Goal: Information Seeking & Learning: Learn about a topic

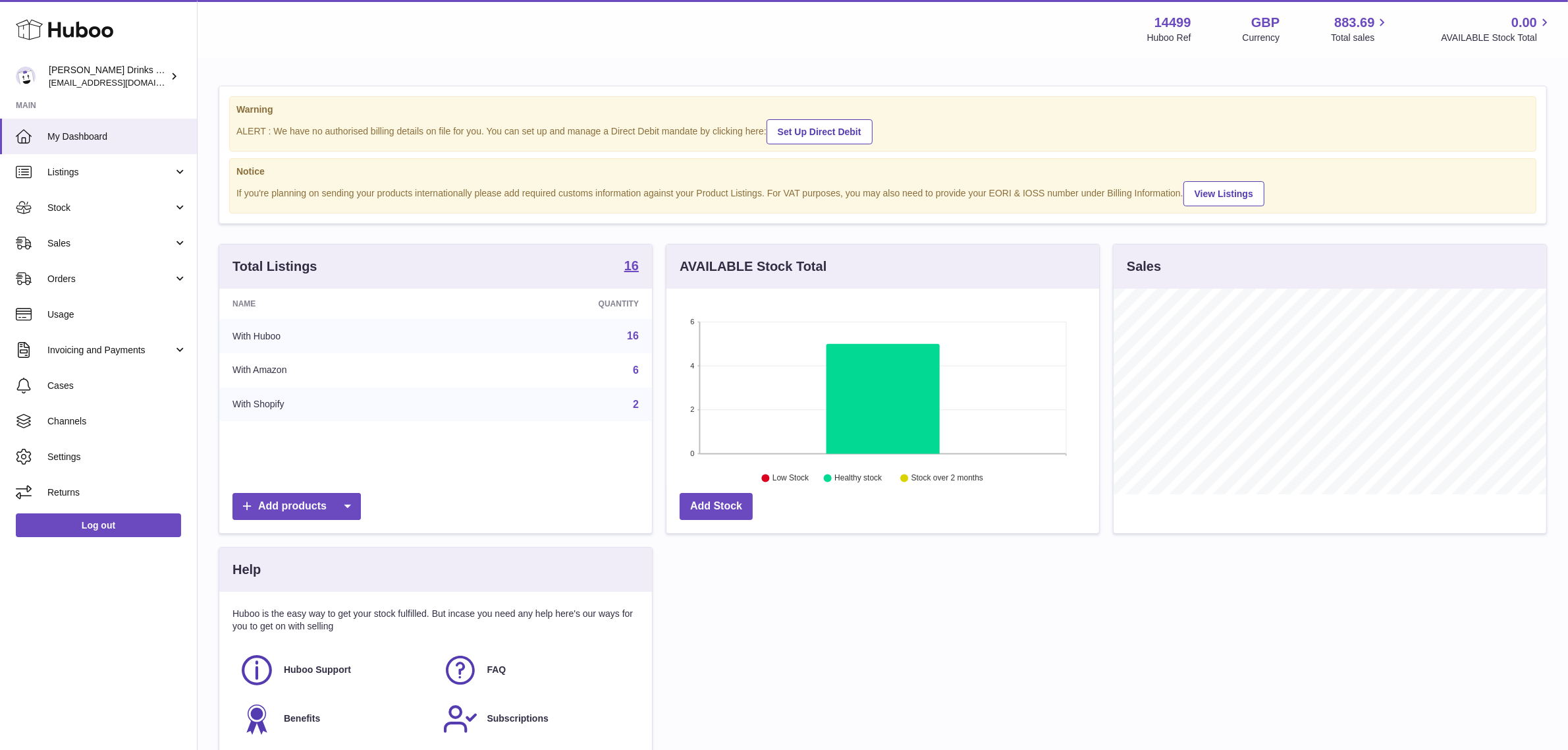
scroll to position [205, 433]
click at [114, 282] on span "Orders" at bounding box center [110, 278] width 126 height 12
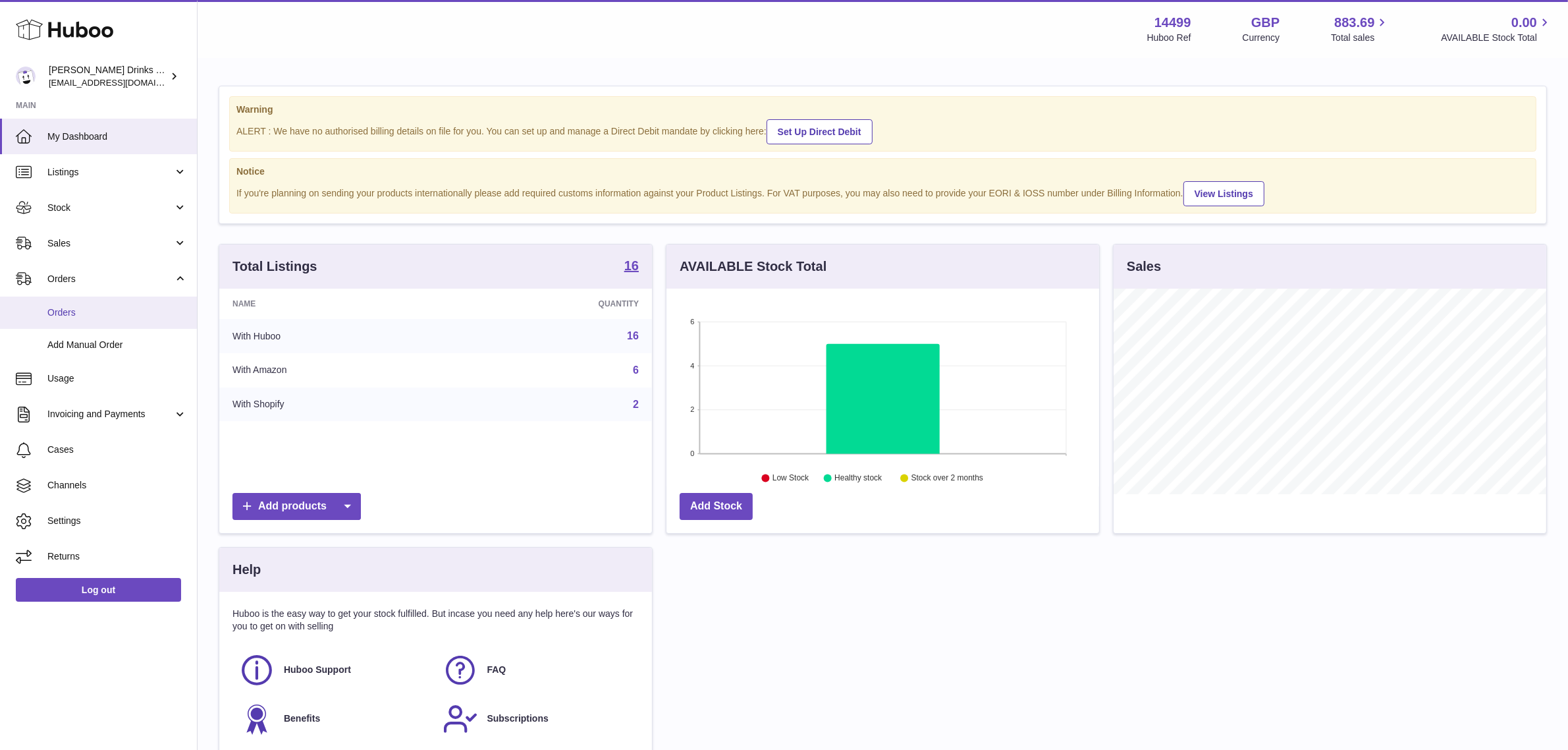
click at [98, 300] on link "Orders" at bounding box center [99, 312] width 197 height 32
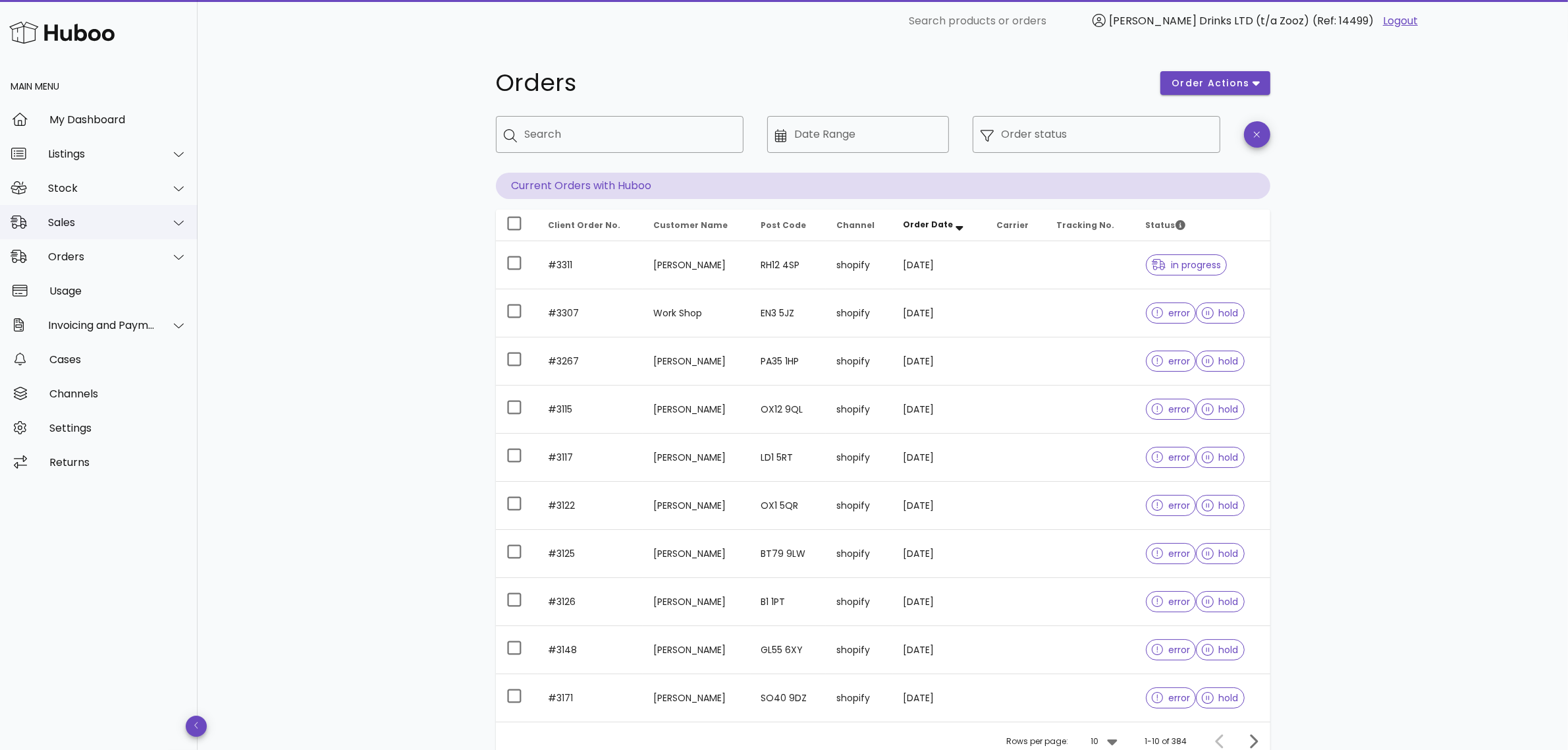
click at [96, 226] on div "Sales" at bounding box center [102, 222] width 108 height 12
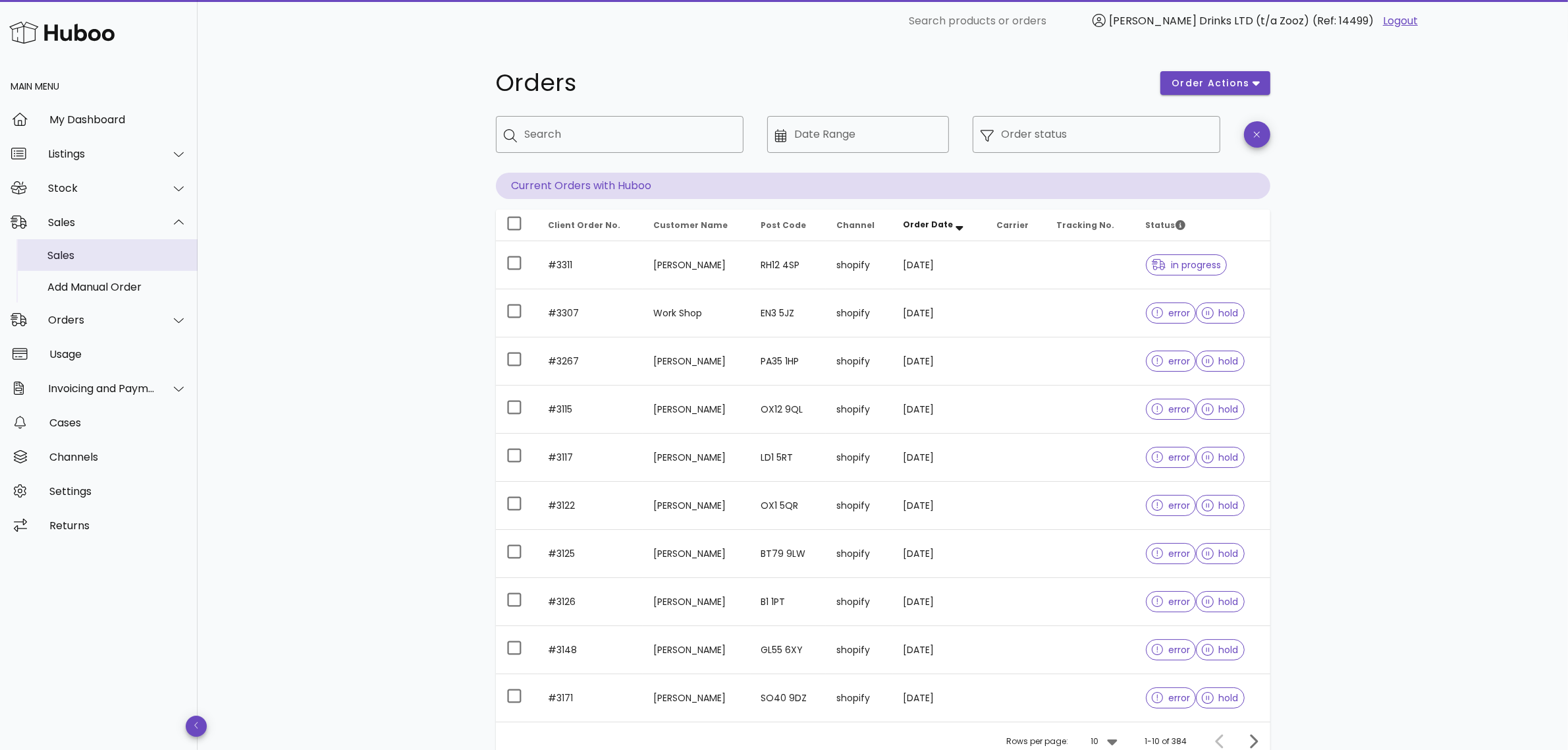
click at [94, 244] on div "Sales" at bounding box center [117, 255] width 140 height 28
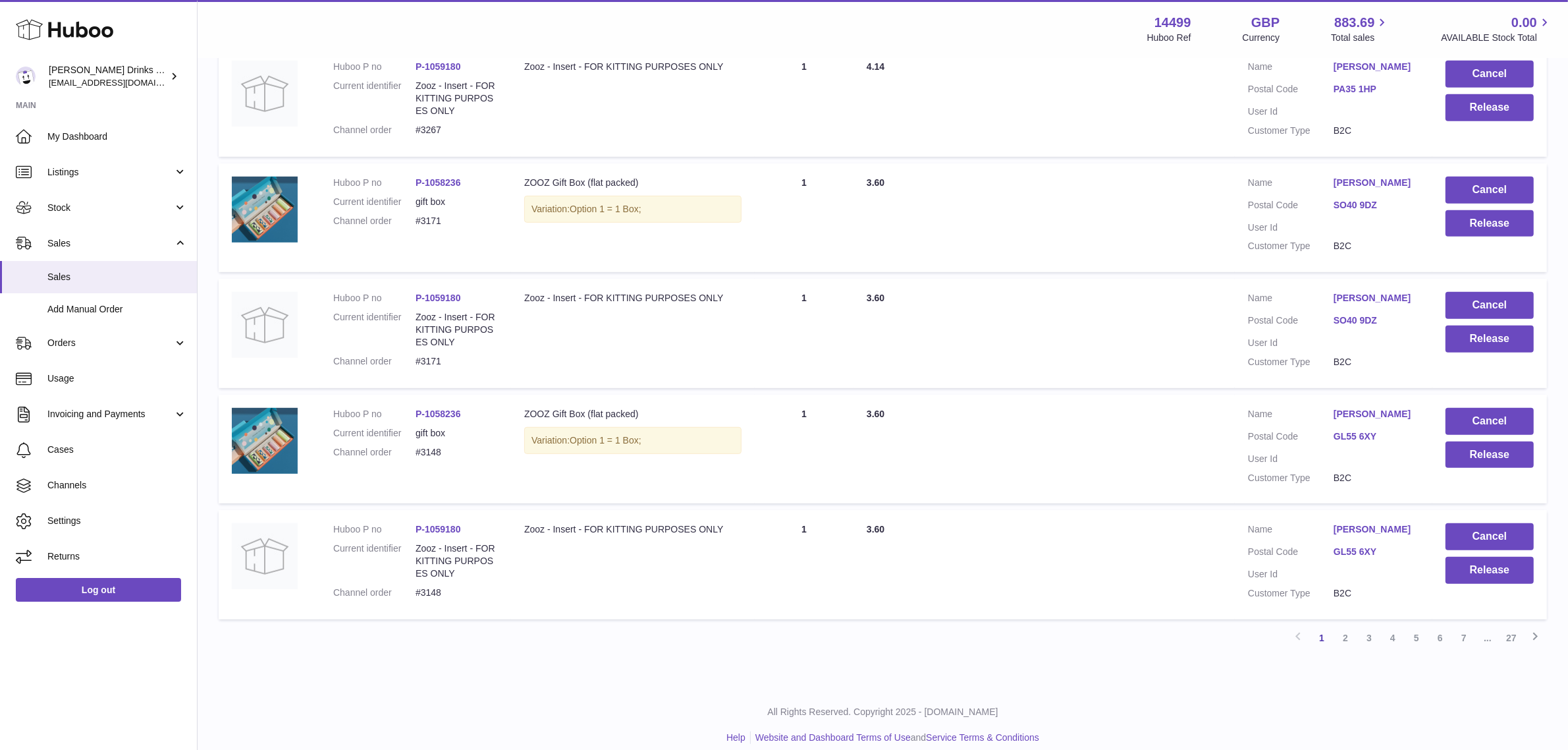
scroll to position [900, 0]
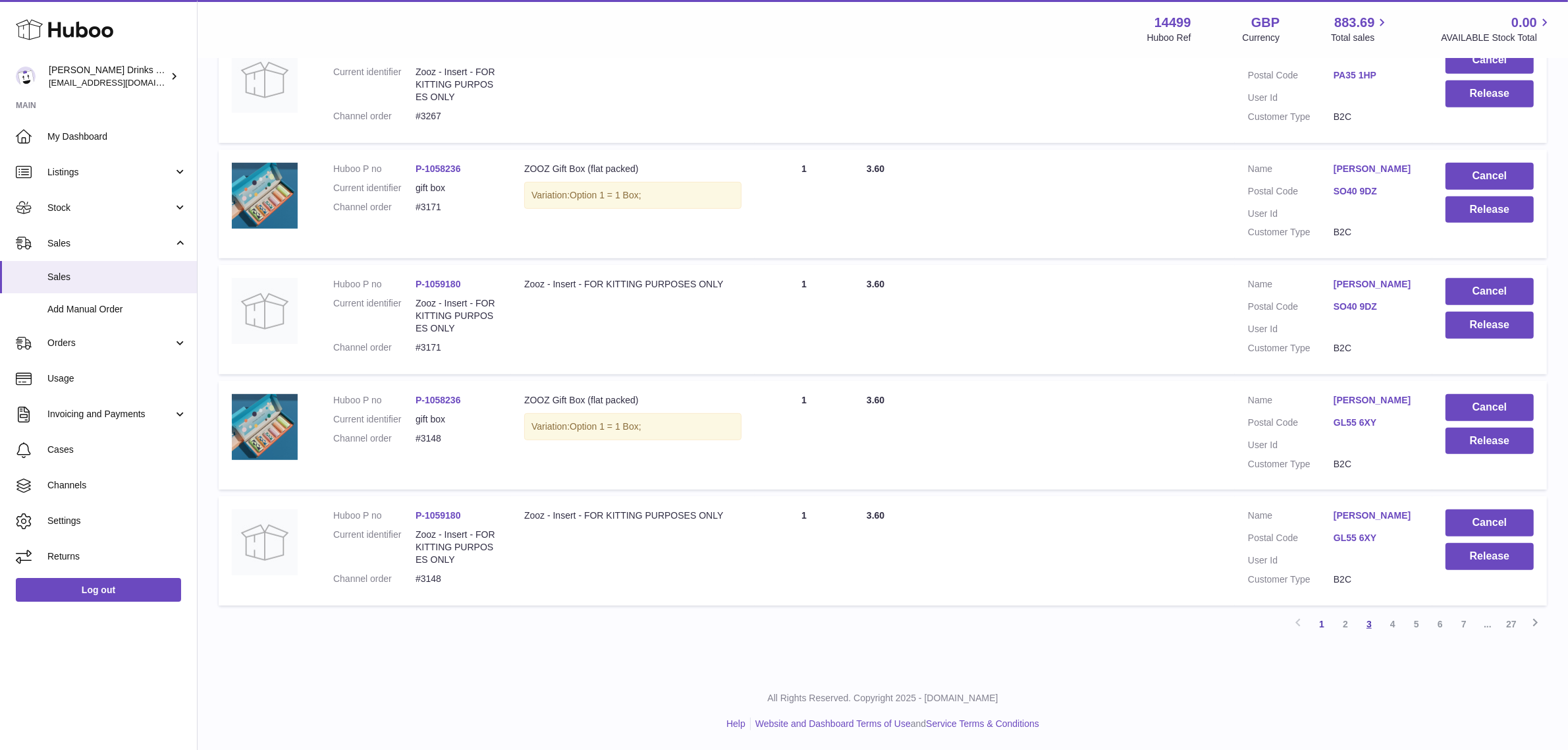
click at [1370, 620] on link "3" at bounding box center [1369, 623] width 24 height 24
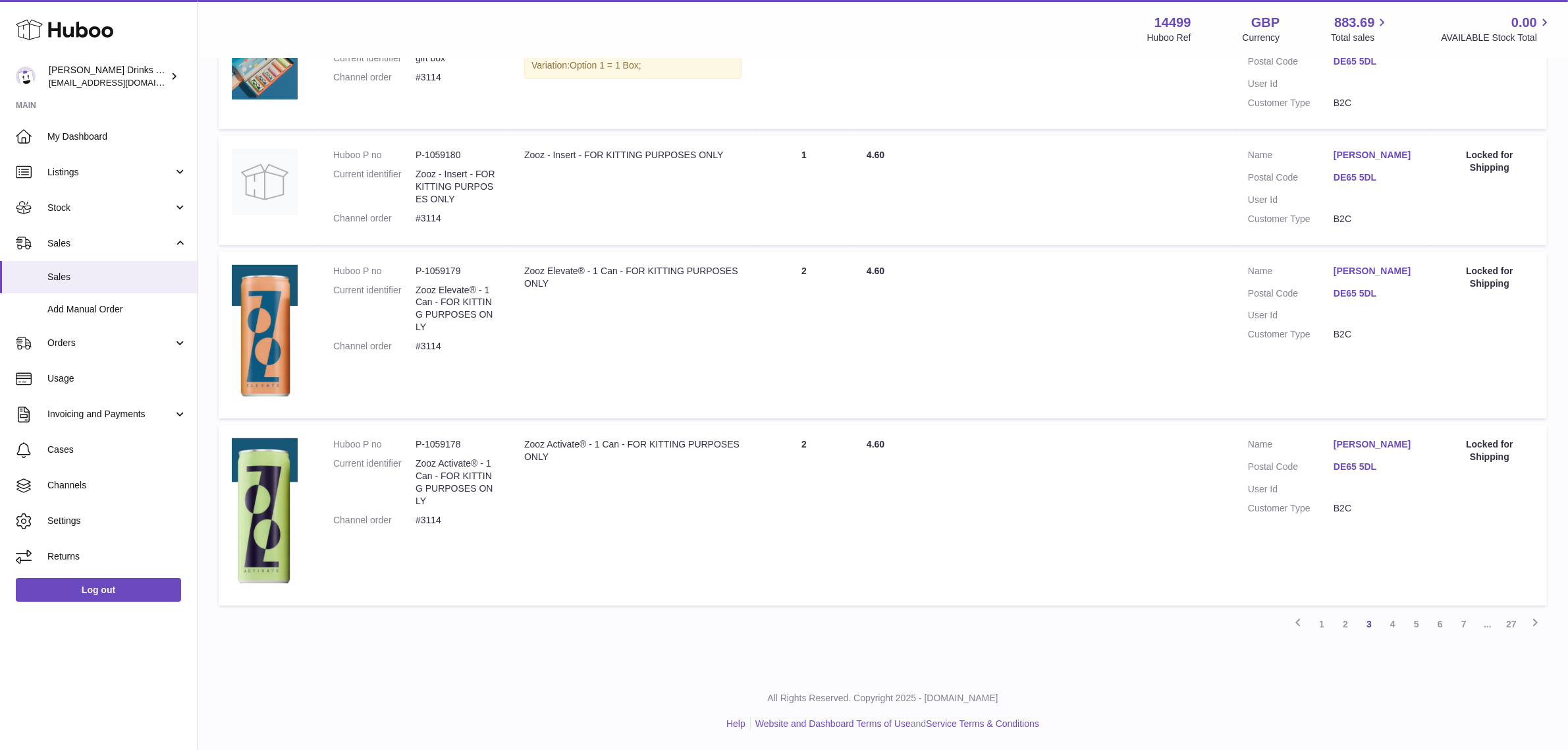
scroll to position [889, 0]
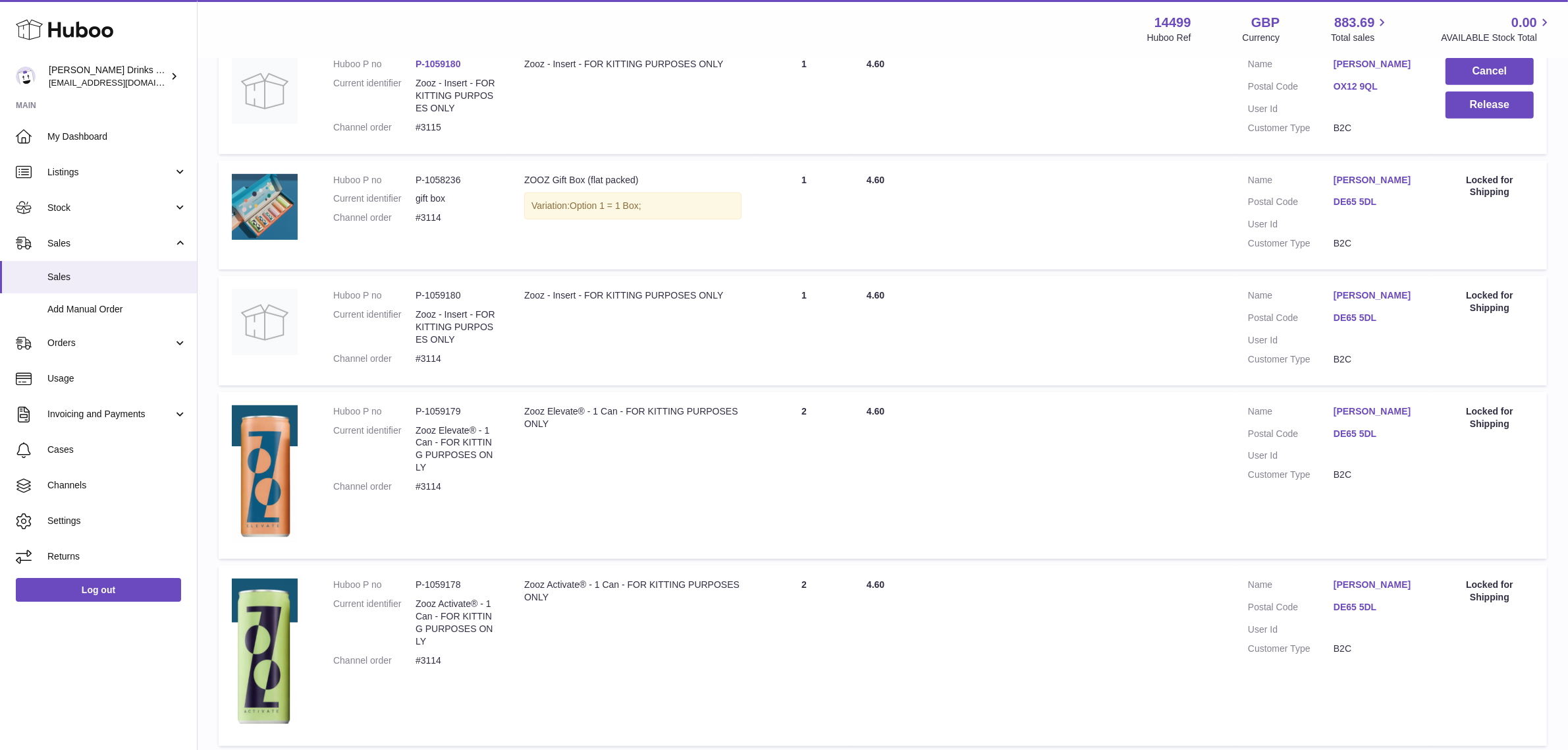
click at [993, 270] on td "Total Paid 4.60" at bounding box center [1044, 215] width 381 height 109
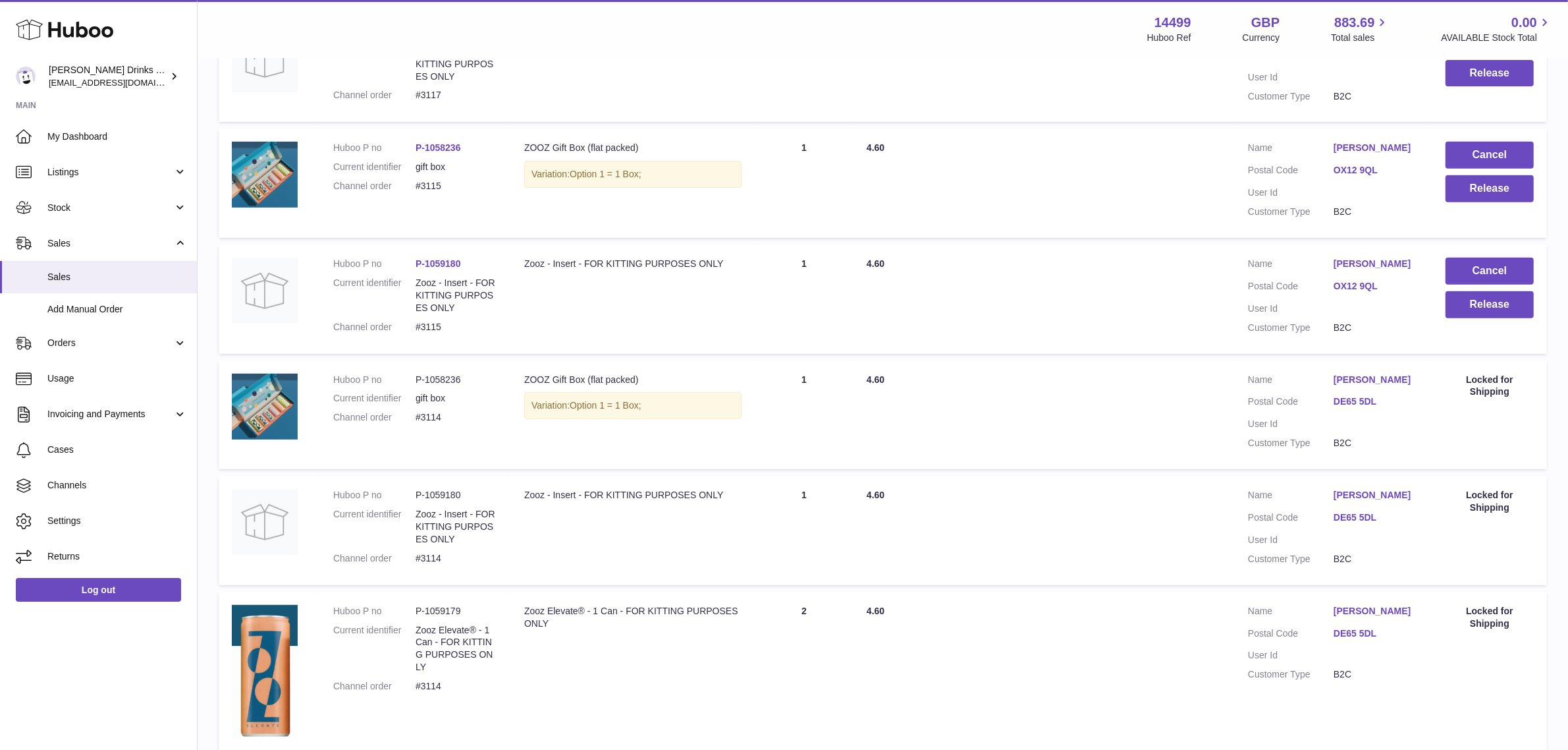
scroll to position [395, 0]
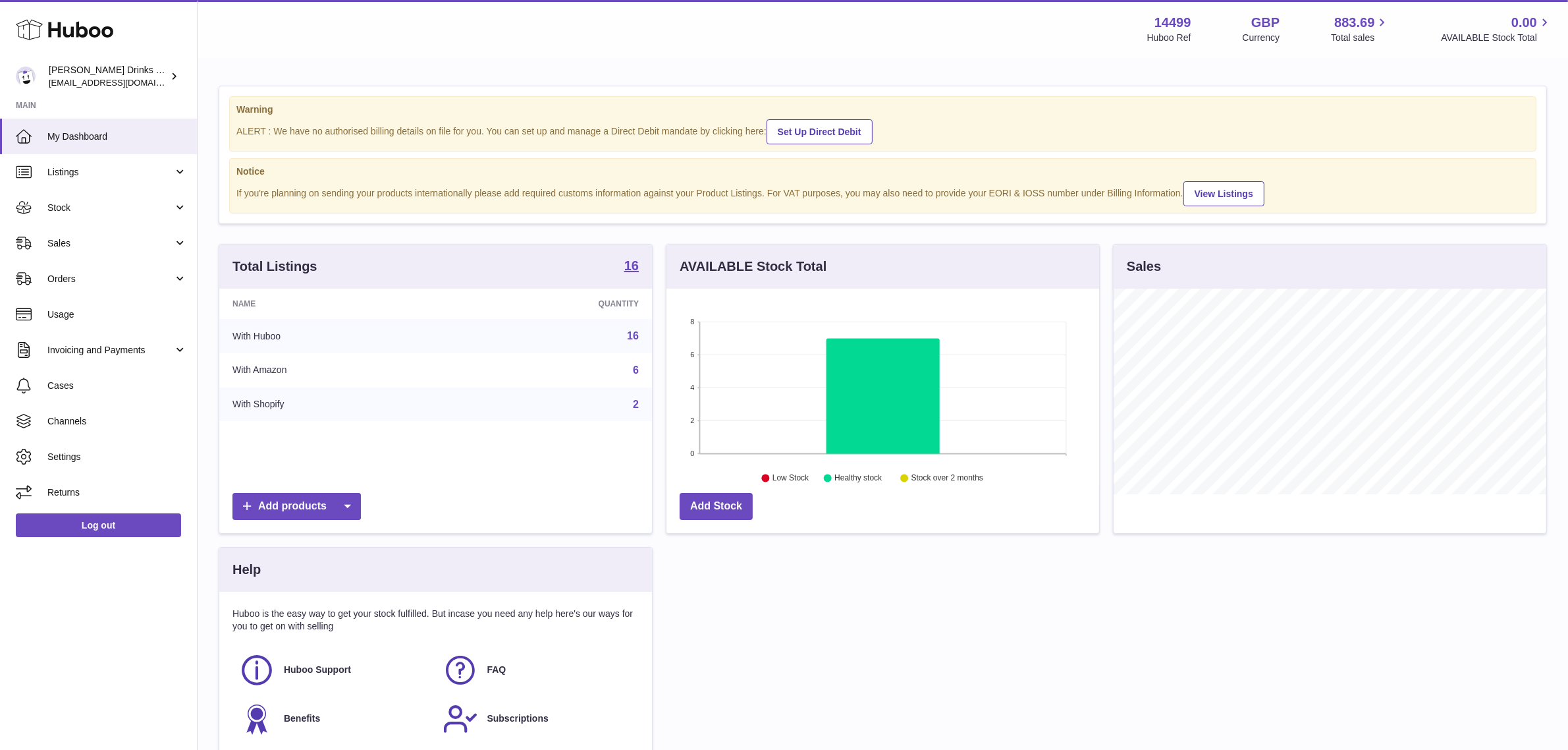
scroll to position [205, 433]
click at [114, 254] on link "Sales" at bounding box center [99, 243] width 197 height 36
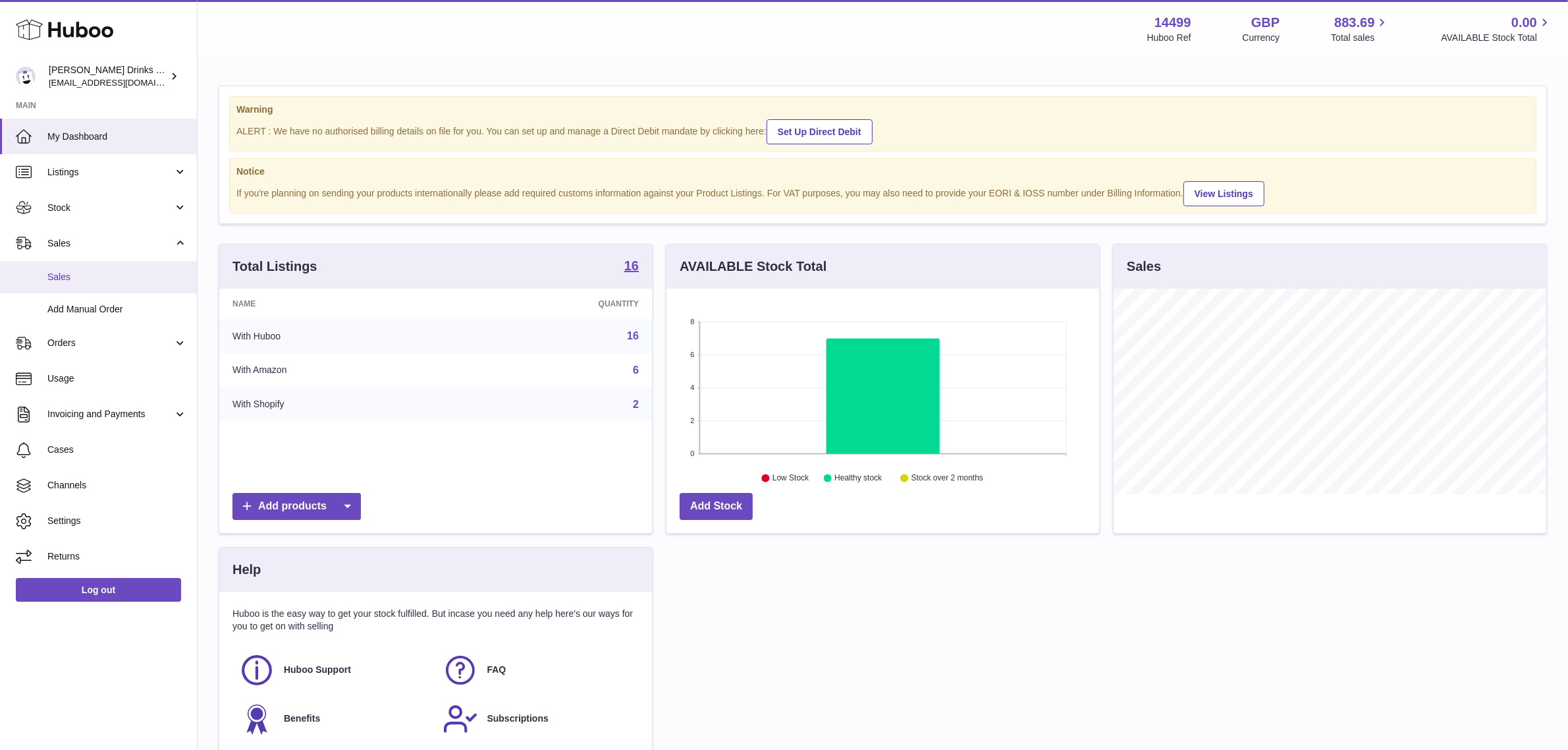
click at [104, 271] on span "Sales" at bounding box center [117, 277] width 140 height 12
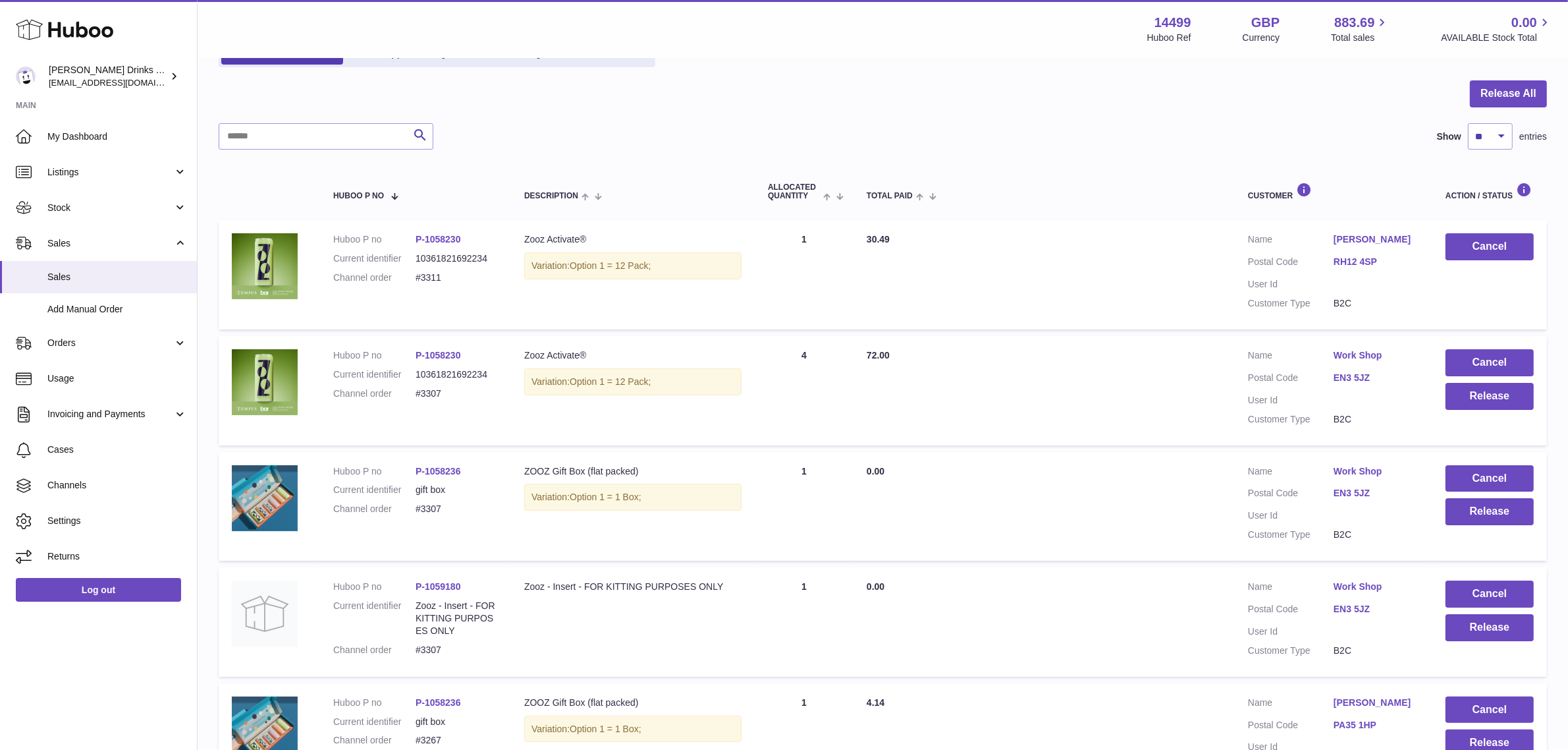
scroll to position [82, 0]
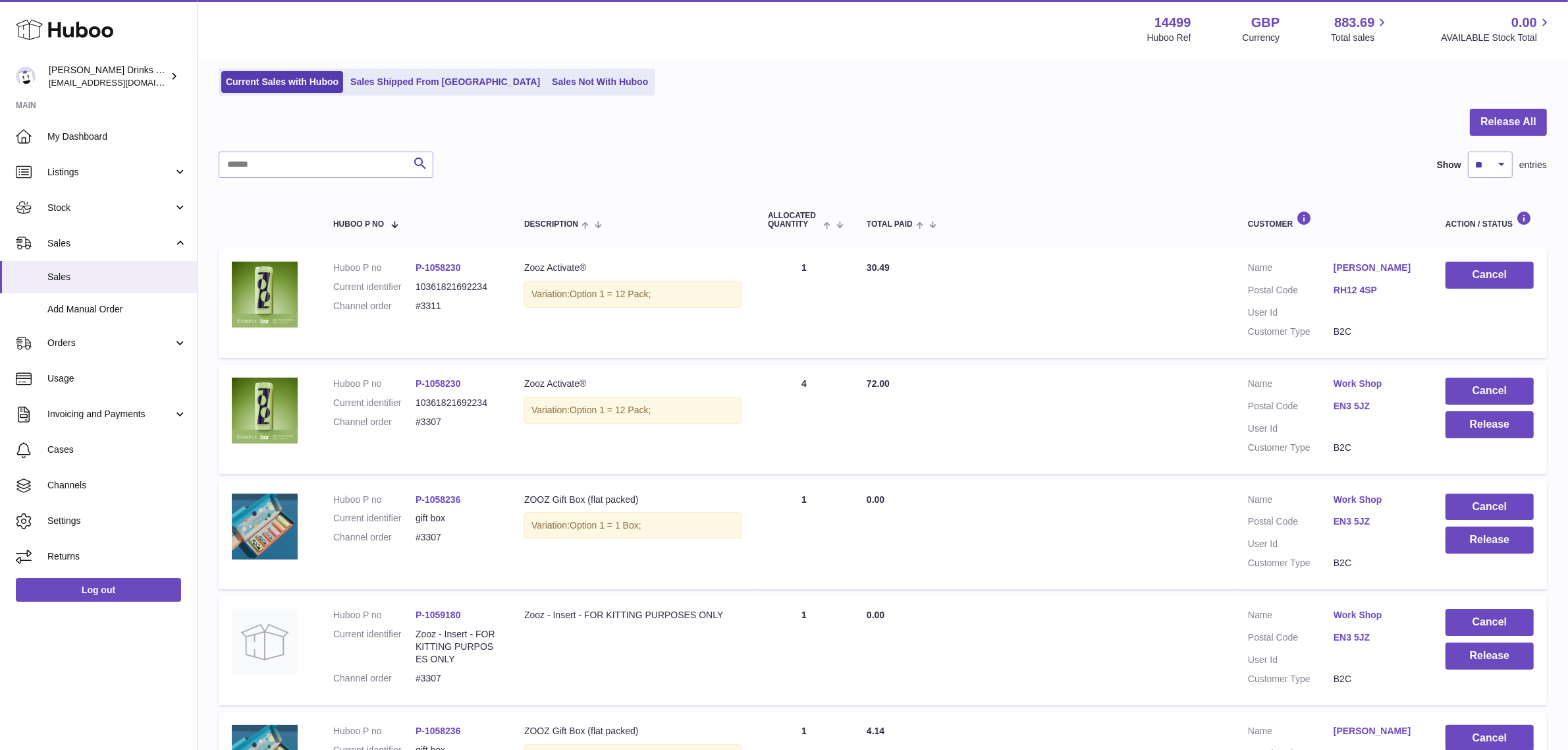
drag, startPoint x: 1491, startPoint y: 178, endPoint x: 1492, endPoint y: 167, distance: 11.0
click at [1486, 168] on select "** ** ** ***" at bounding box center [1491, 165] width 45 height 27
select select "***"
click at [1469, 152] on select "** ** ** ***" at bounding box center [1491, 165] width 45 height 27
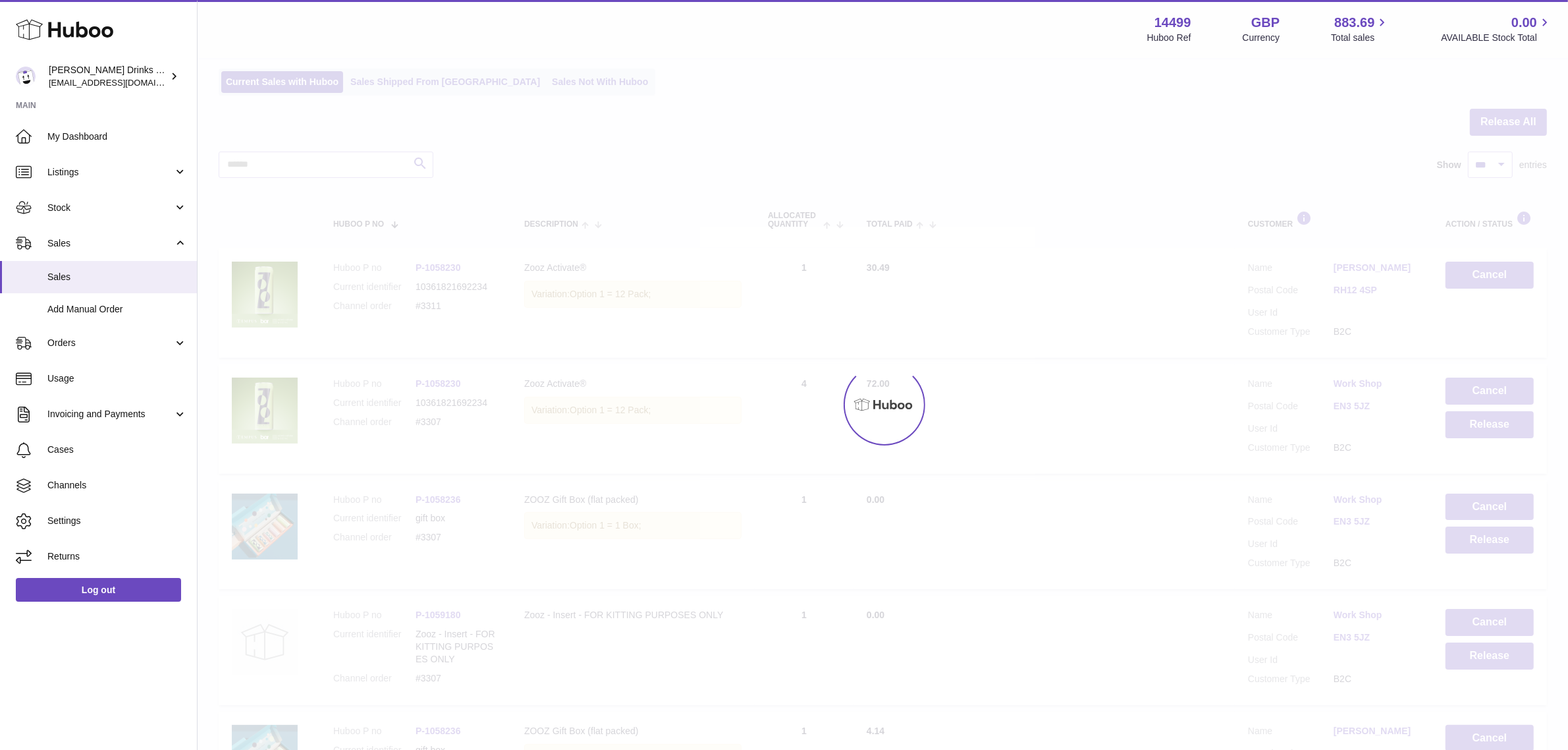
click at [1103, 108] on div at bounding box center [883, 404] width 1371 height 690
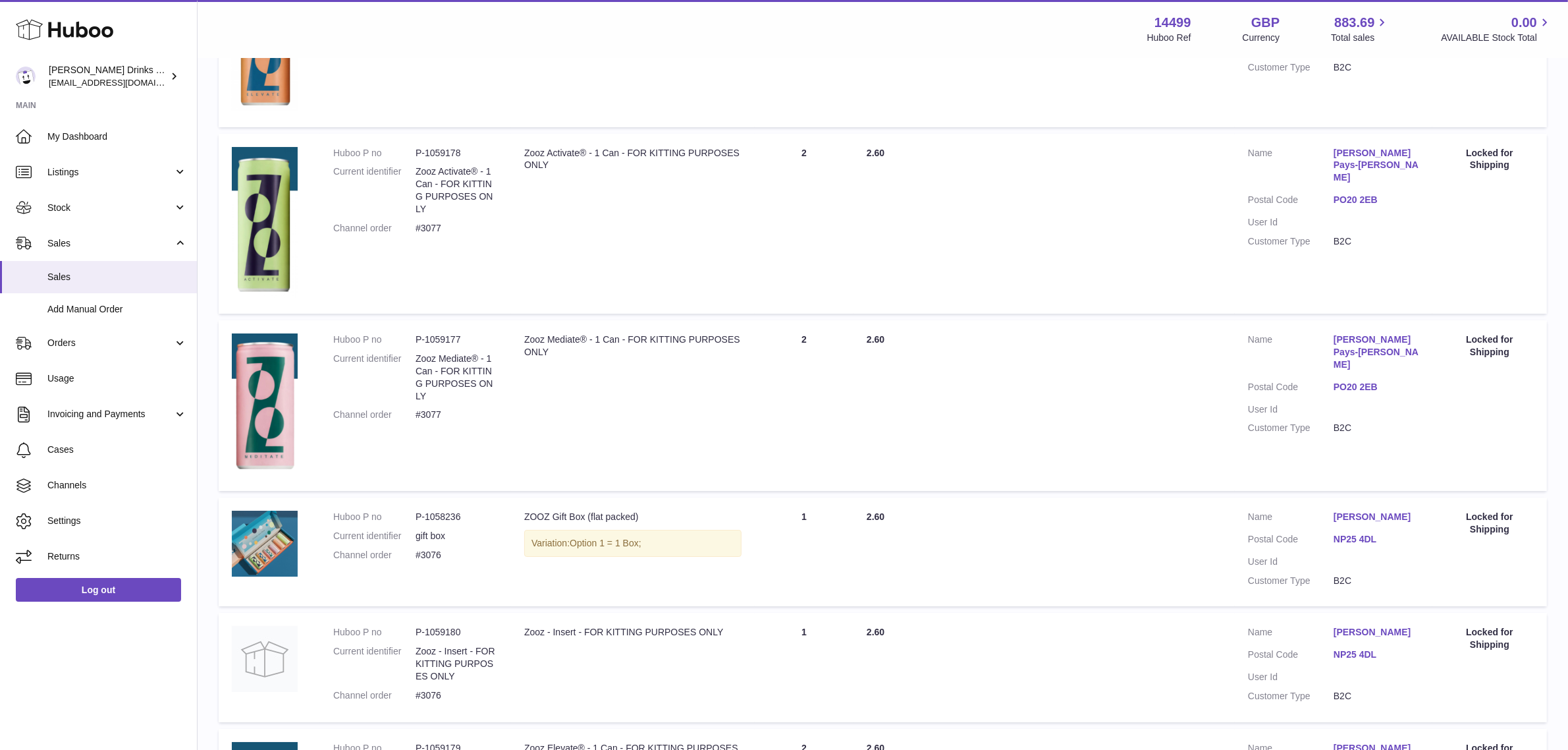
scroll to position [14235, 0]
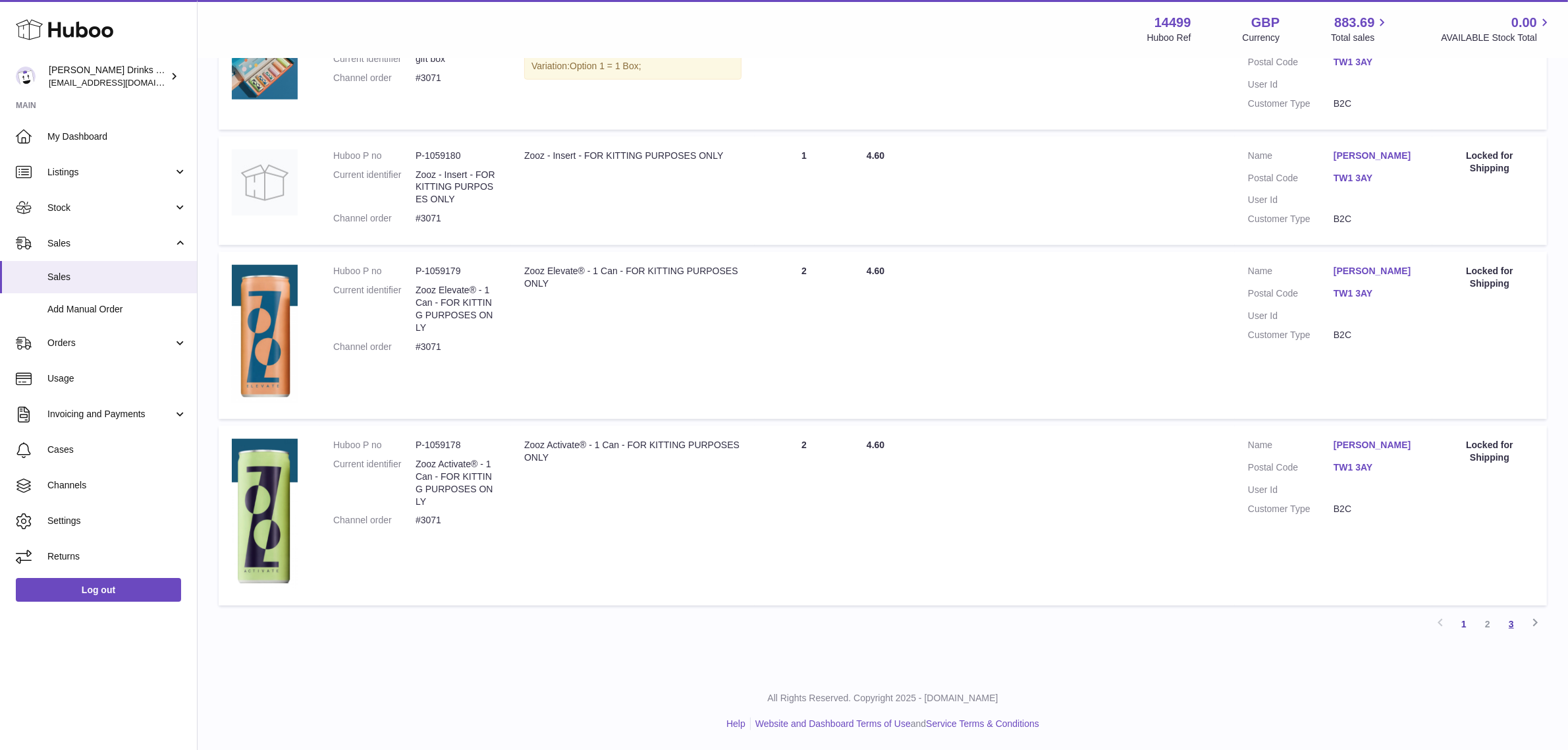
click at [1508, 624] on link "3" at bounding box center [1512, 623] width 24 height 24
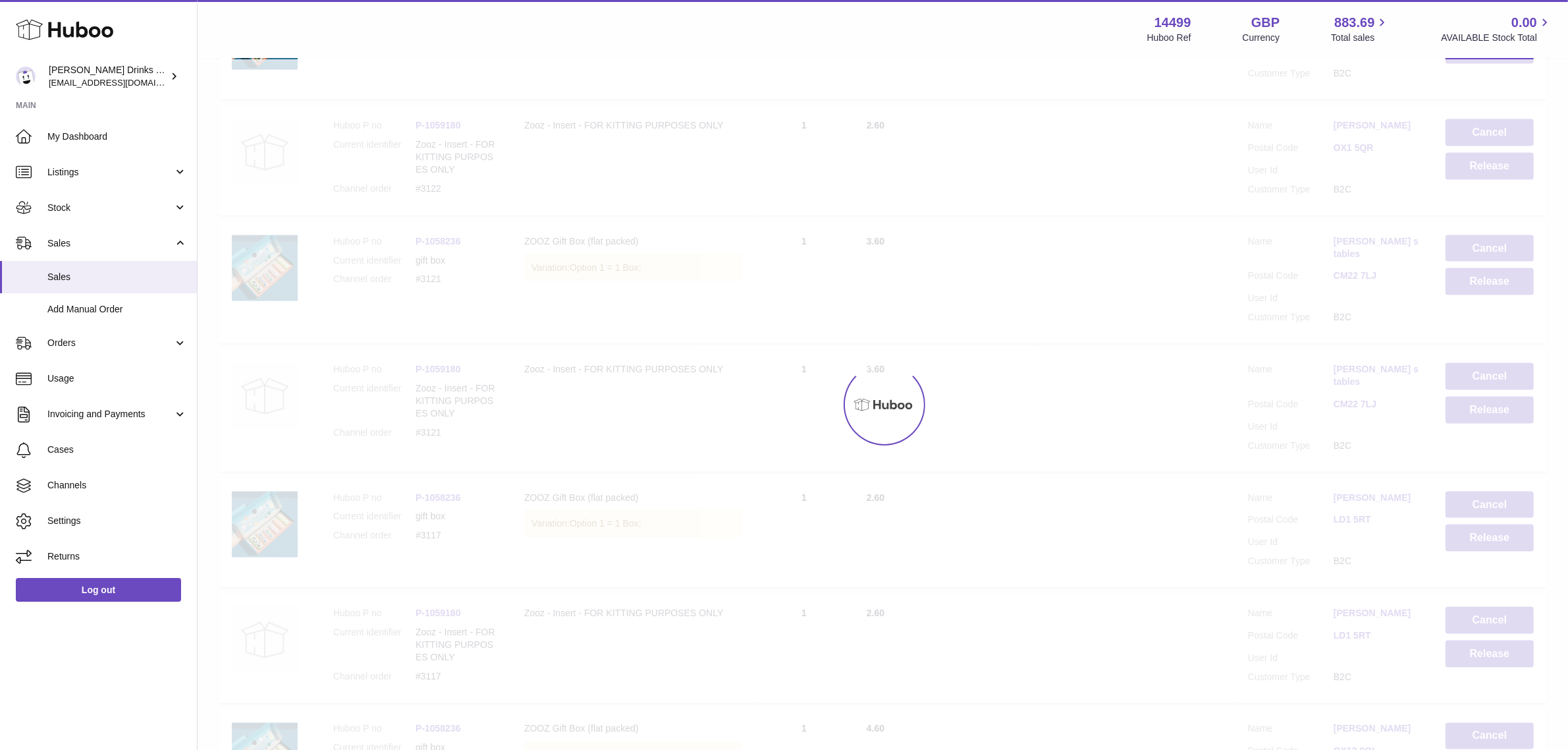
scroll to position [60, 0]
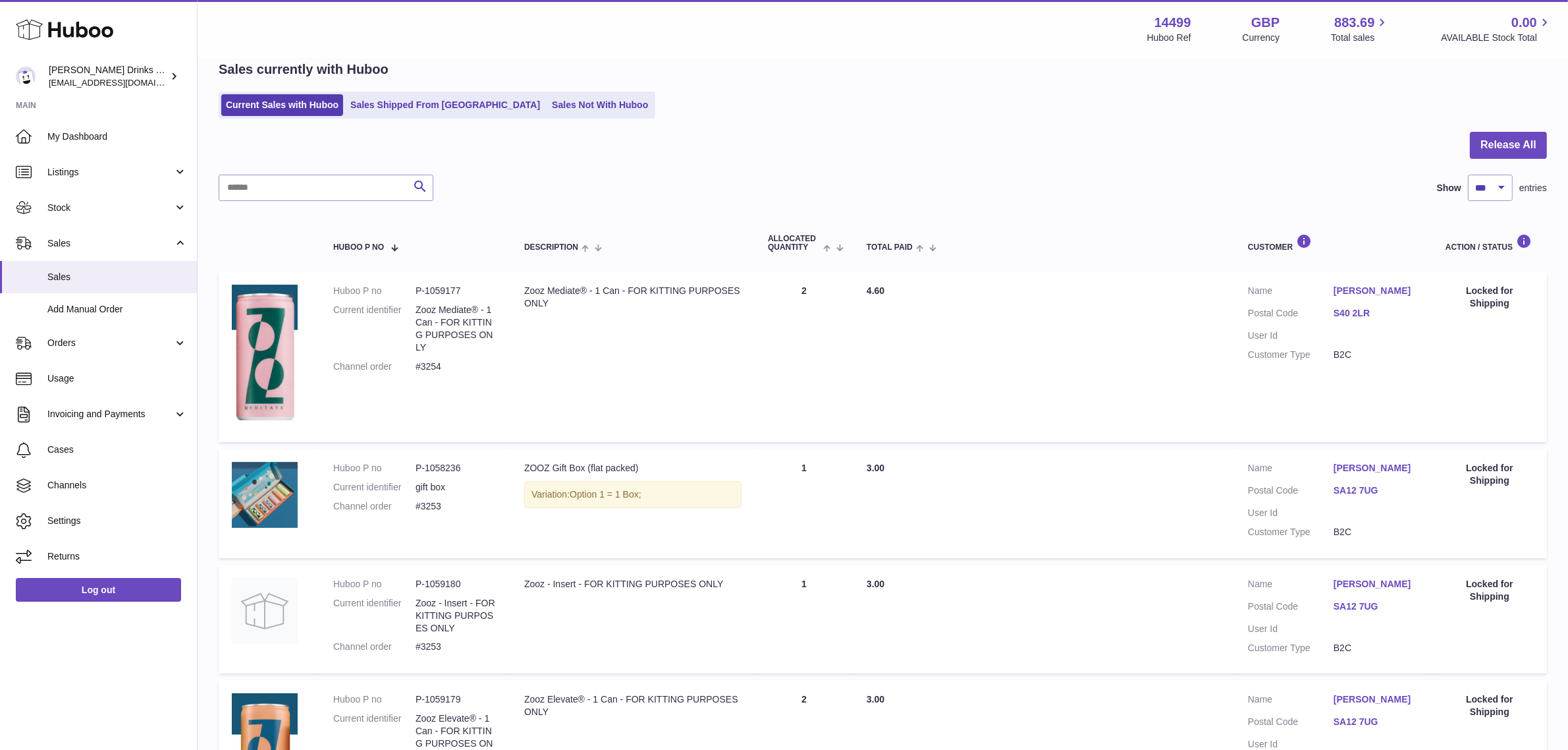
drag, startPoint x: 1036, startPoint y: 127, endPoint x: 1067, endPoint y: 133, distance: 31.6
click at [1168, 113] on div "Current Sales with Huboo Sales Shipped From Huboo Sales Not With Huboo" at bounding box center [883, 104] width 1328 height 27
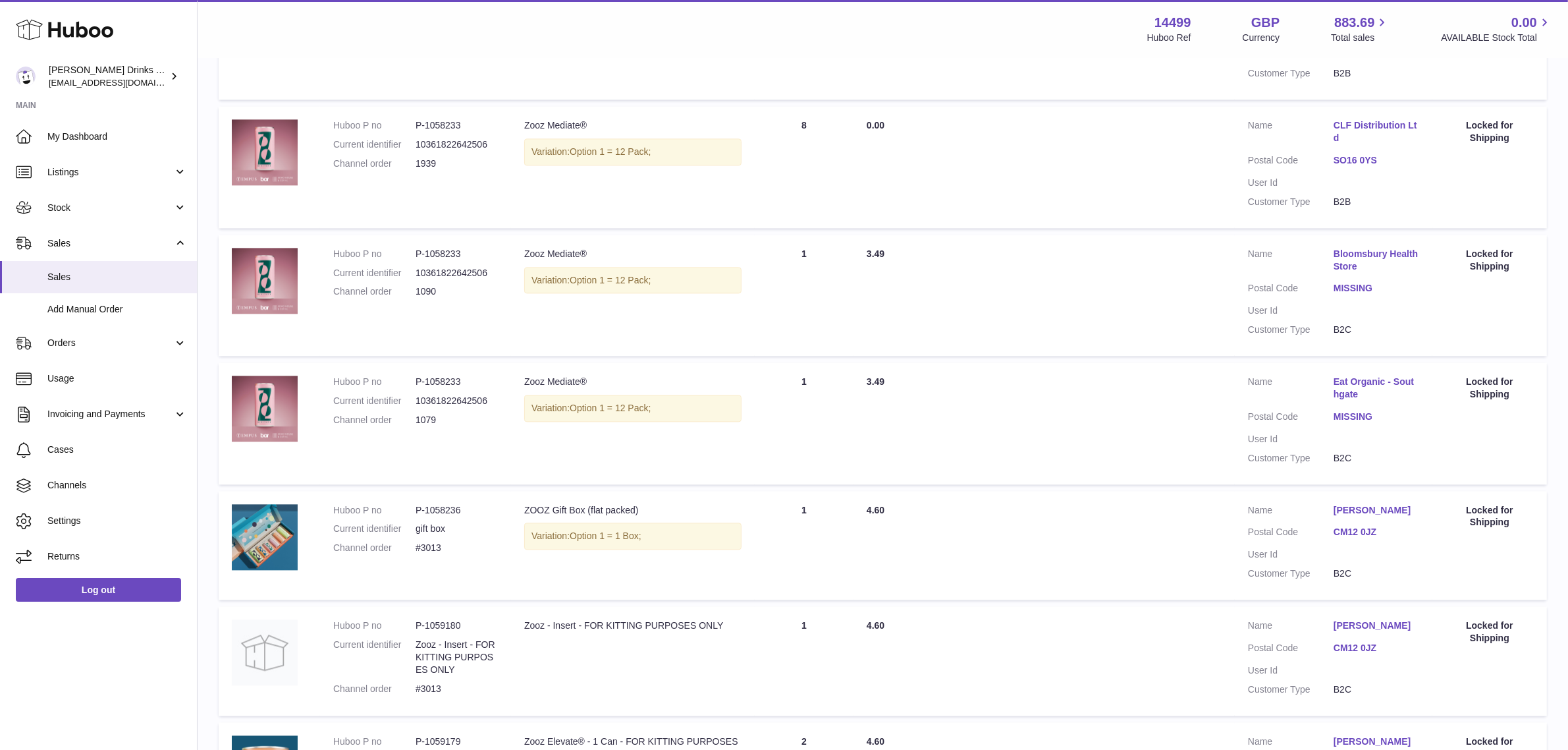
scroll to position [3600, 0]
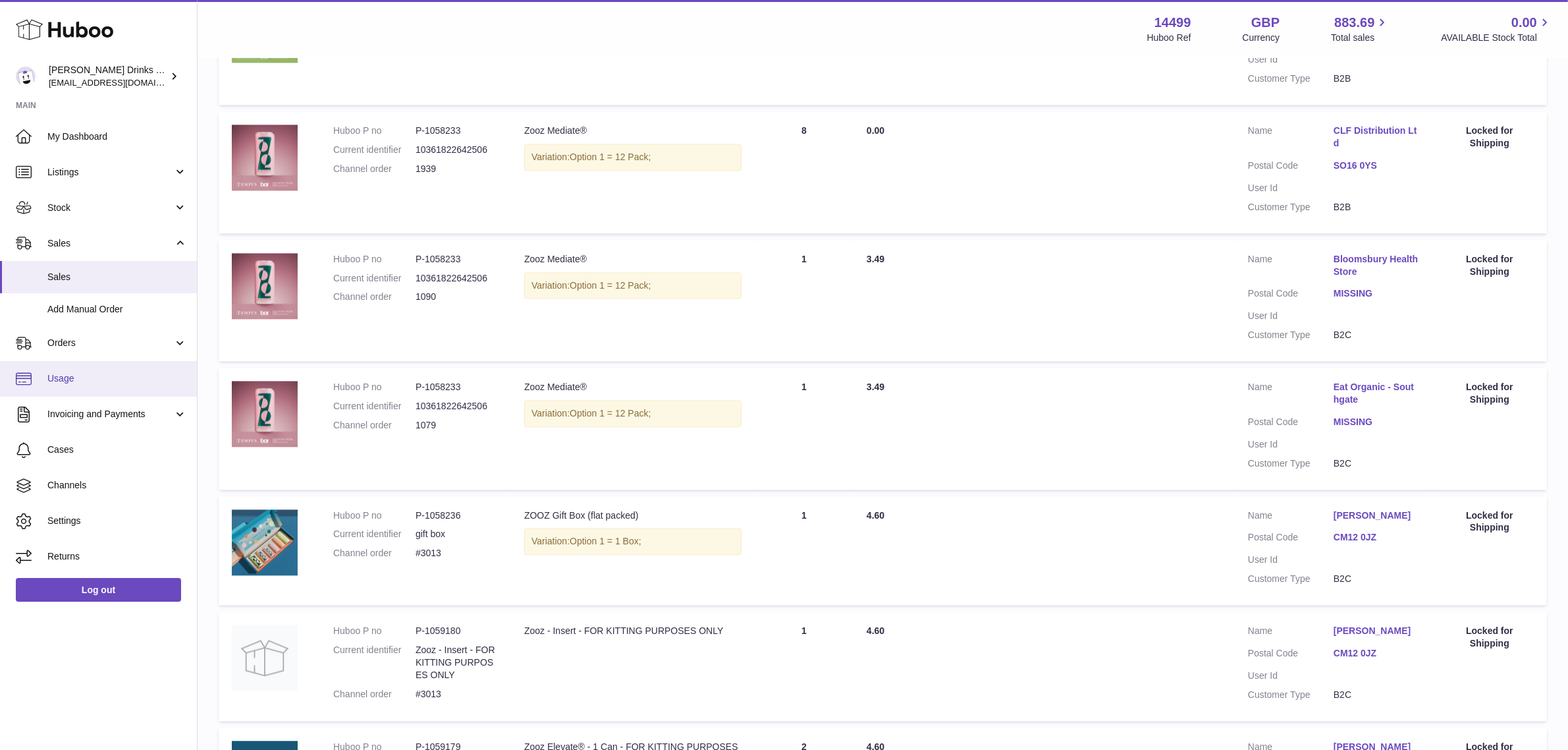
click at [76, 374] on span "Usage" at bounding box center [117, 378] width 140 height 12
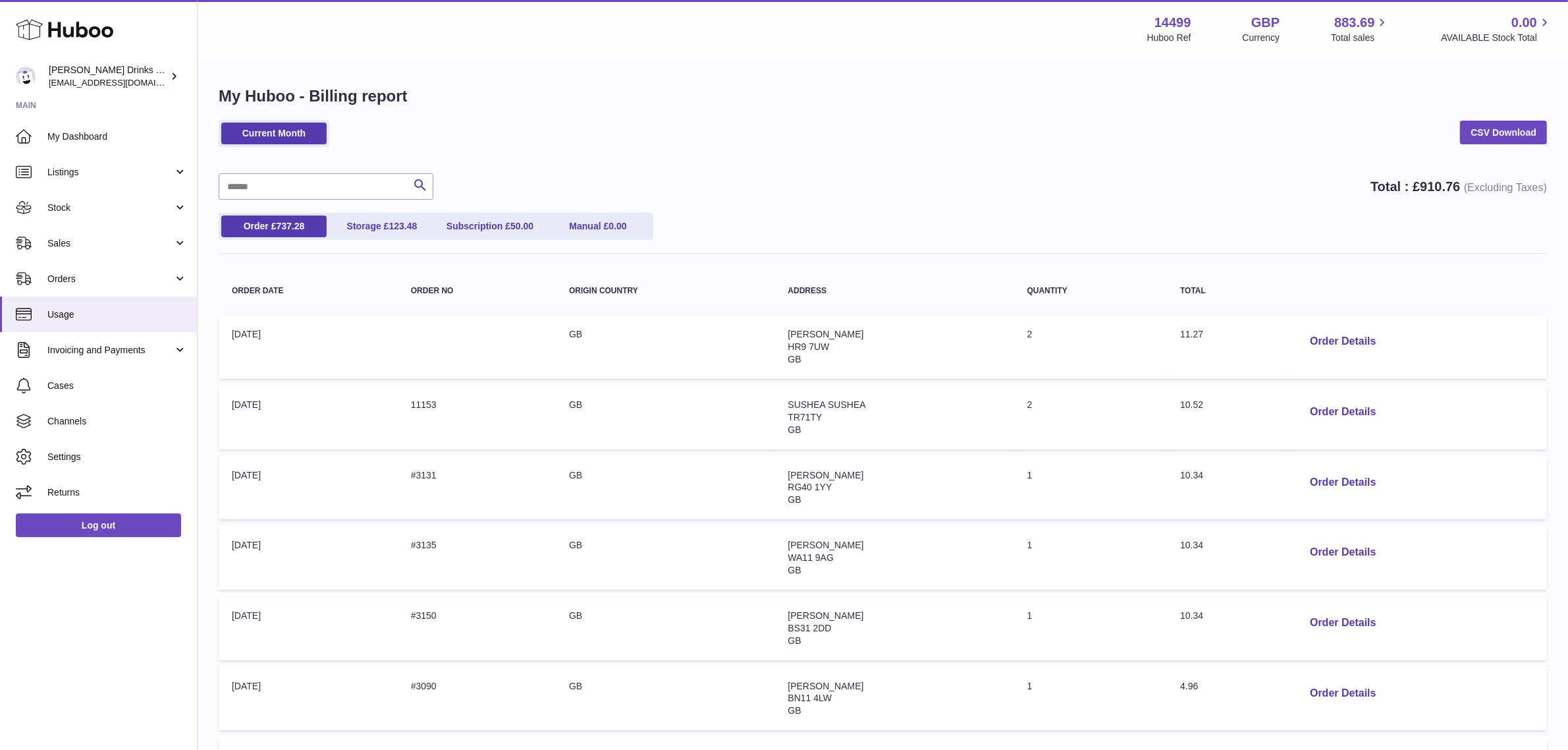
click at [842, 149] on div "Current Month CSV Download" at bounding box center [883, 140] width 1328 height 40
click at [80, 230] on link "Sales" at bounding box center [99, 243] width 197 height 36
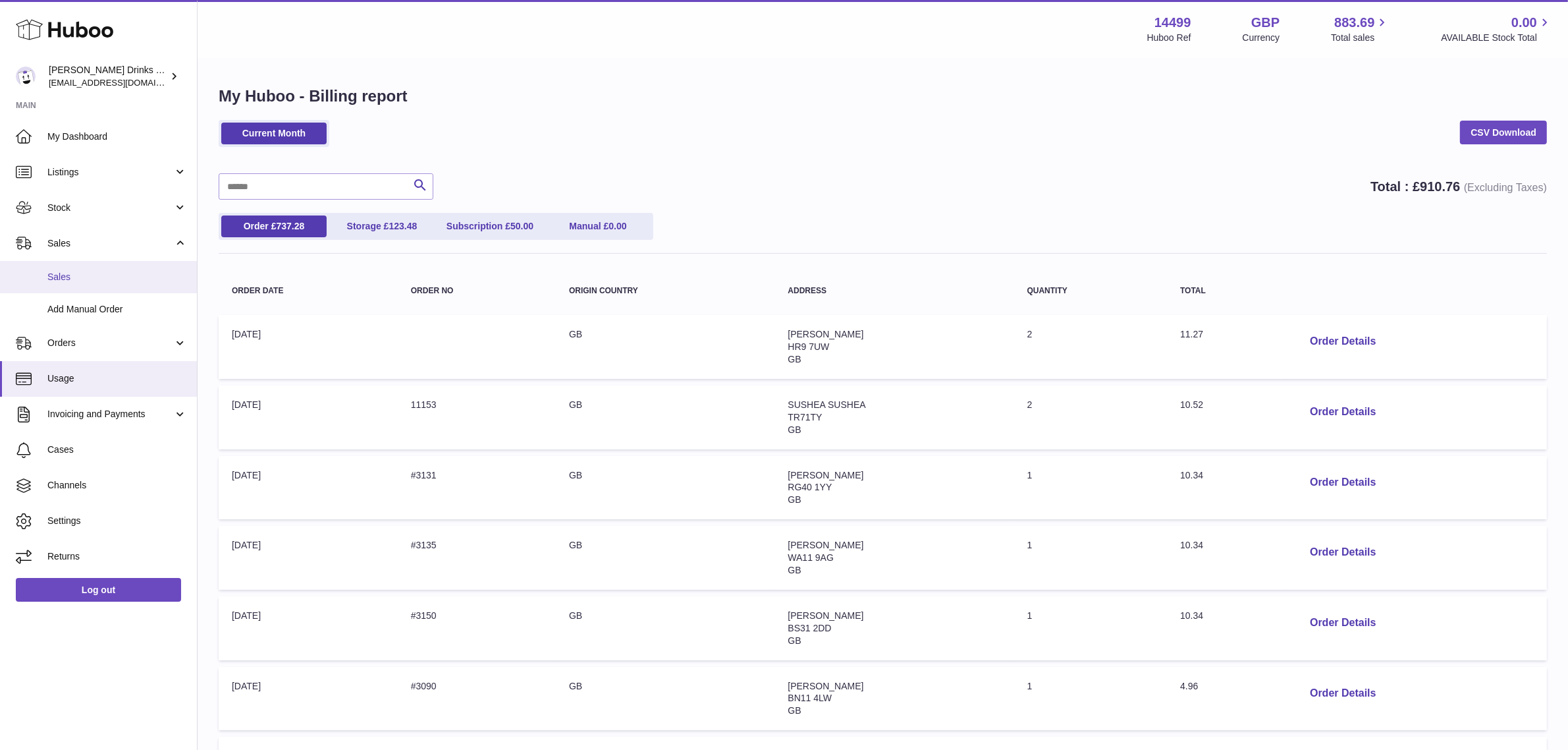
click at [97, 271] on span "Sales" at bounding box center [117, 277] width 140 height 12
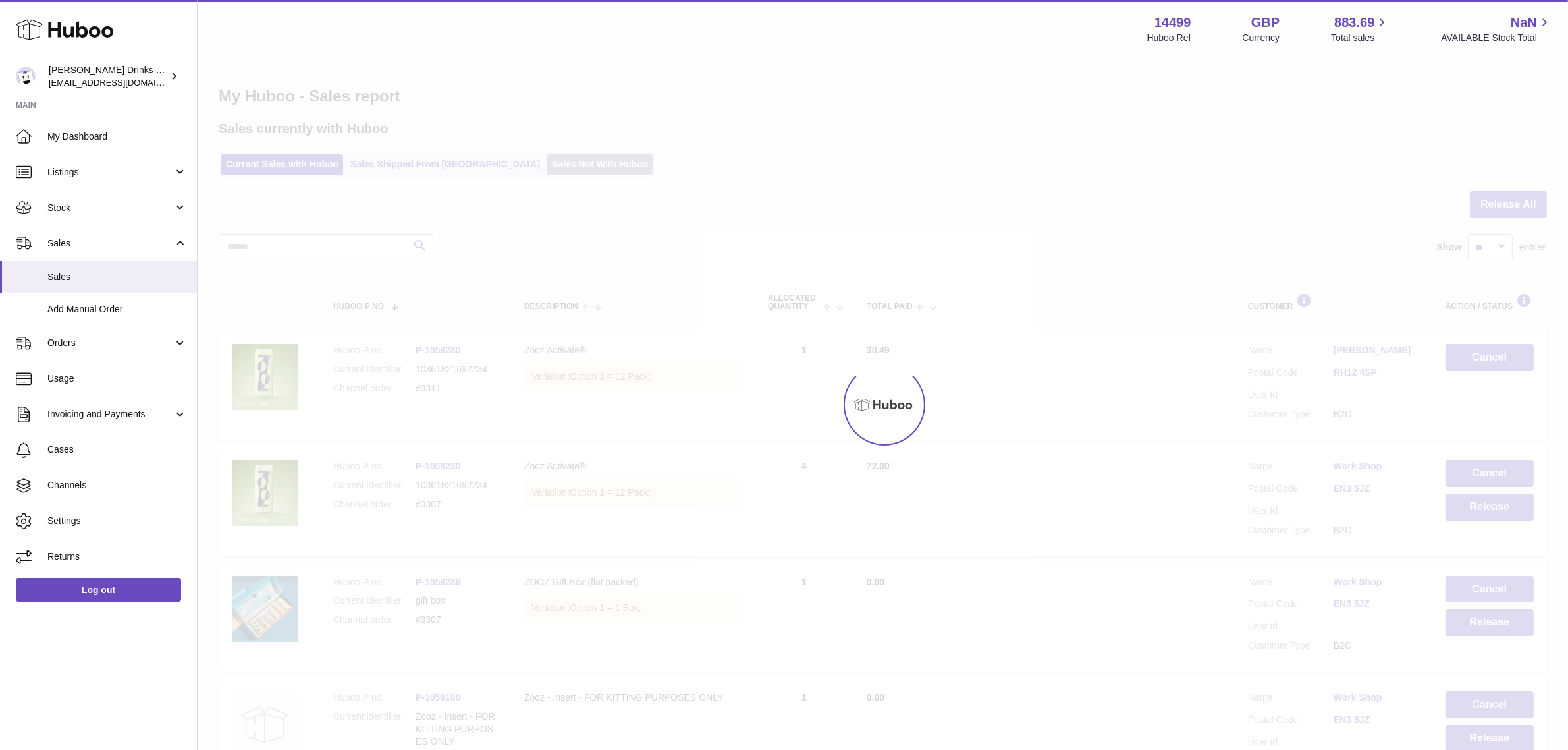
drag, startPoint x: 0, startPoint y: 0, endPoint x: 550, endPoint y: 160, distance: 572.8
click at [550, 160] on link "Sales Not With Huboo" at bounding box center [600, 164] width 105 height 22
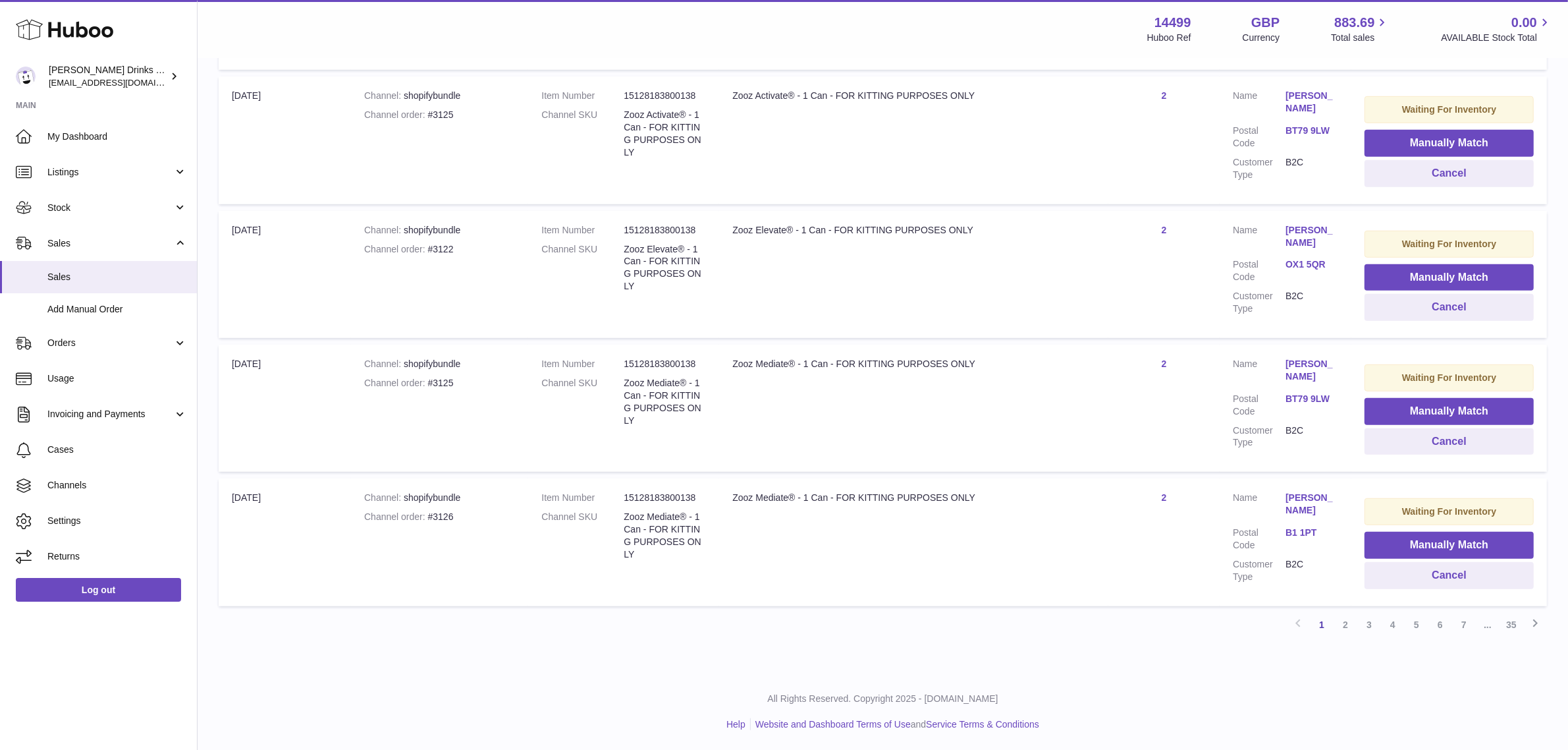
scroll to position [1076, 0]
click at [1472, 632] on link "7" at bounding box center [1464, 624] width 24 height 24
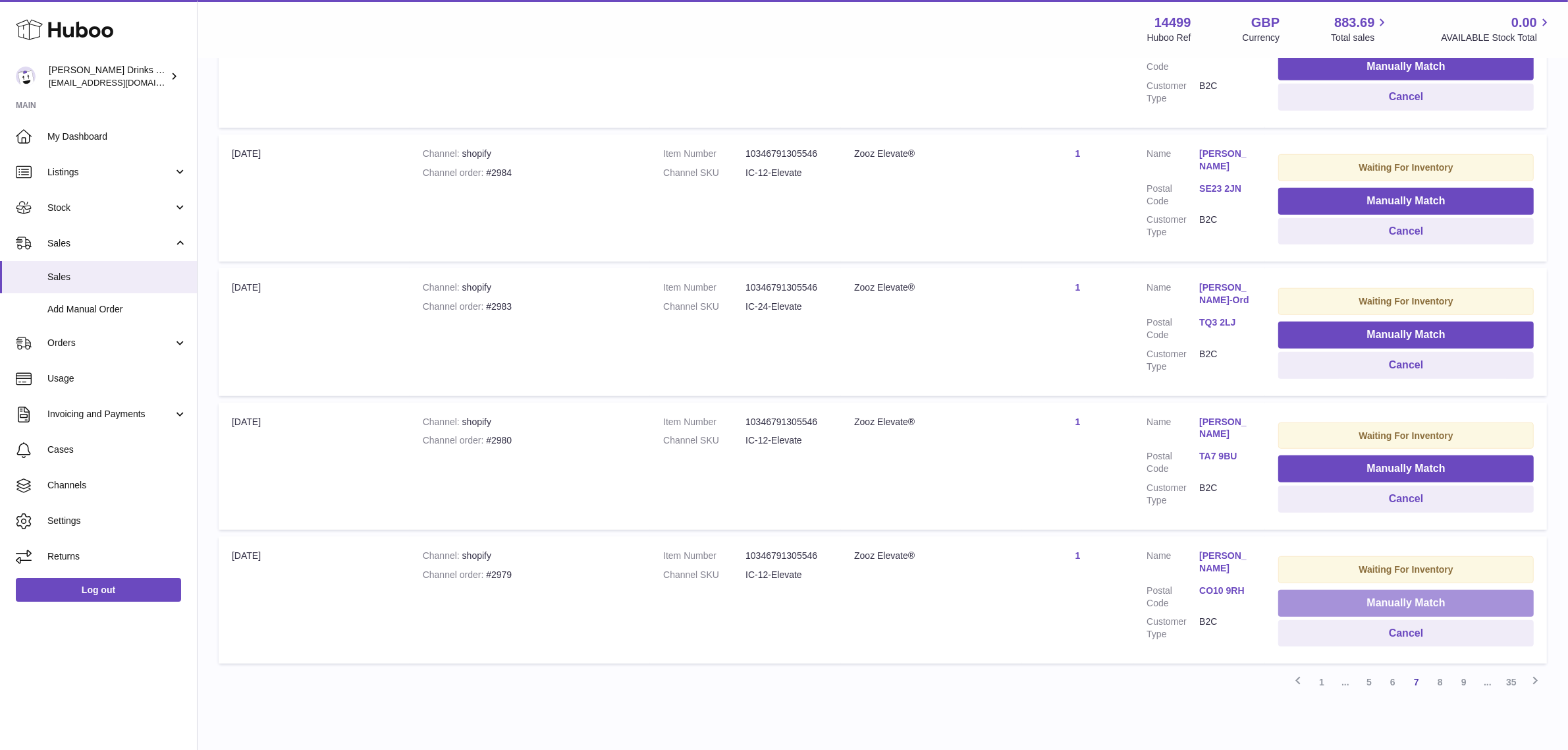
scroll to position [1071, 0]
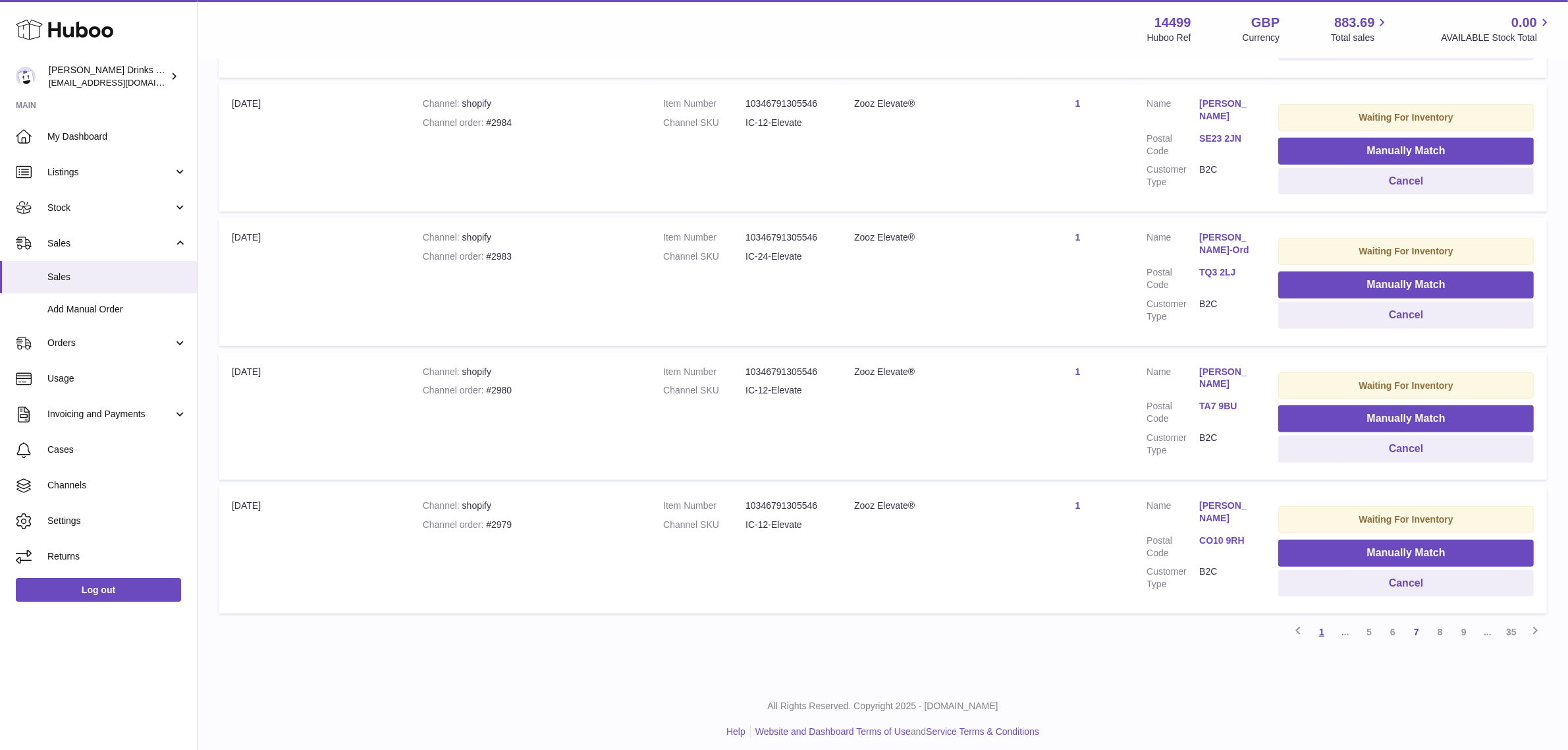
click at [1319, 629] on link "1" at bounding box center [1322, 631] width 24 height 24
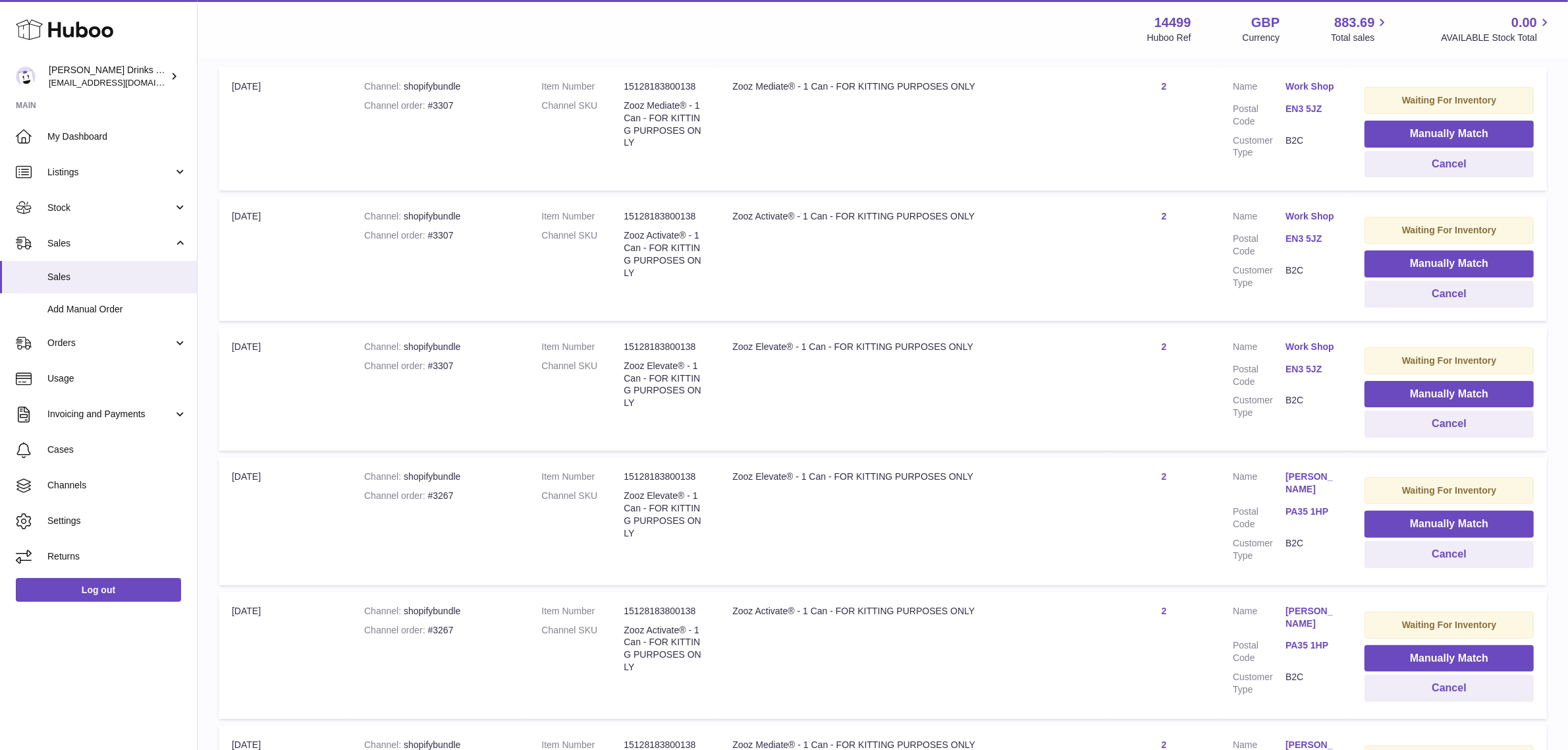
scroll to position [60, 0]
